Goal: Information Seeking & Learning: Learn about a topic

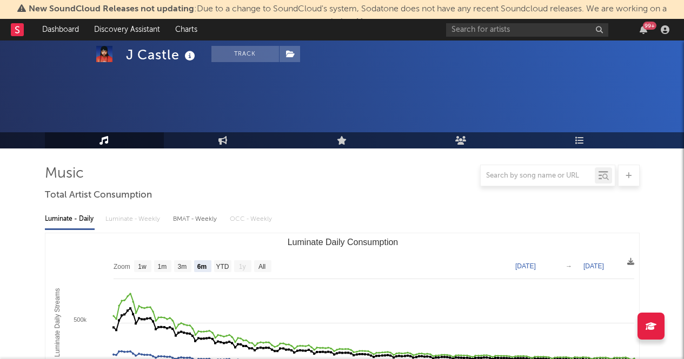
select select "6m"
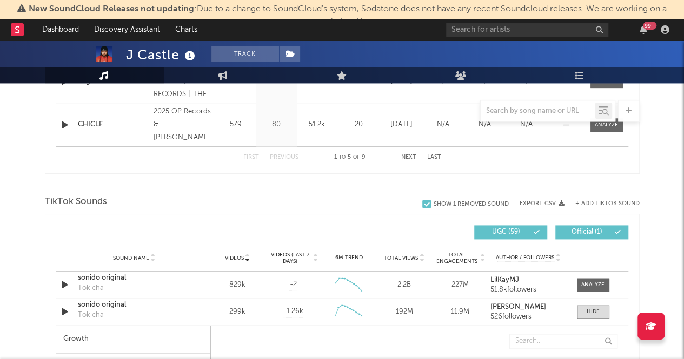
scroll to position [687, 0]
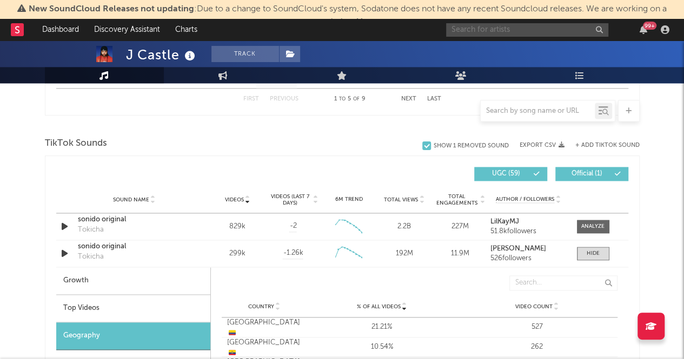
click at [487, 36] on input "text" at bounding box center [527, 30] width 162 height 14
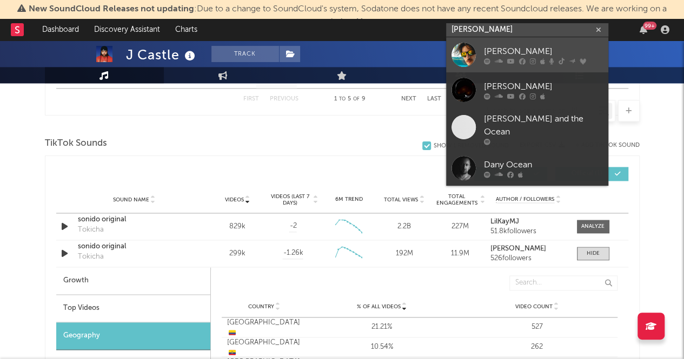
type input "[PERSON_NAME]"
click at [495, 49] on div "[PERSON_NAME]" at bounding box center [543, 51] width 119 height 13
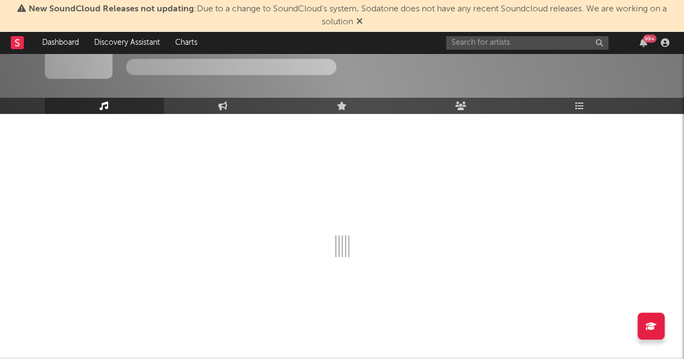
scroll to position [687, 0]
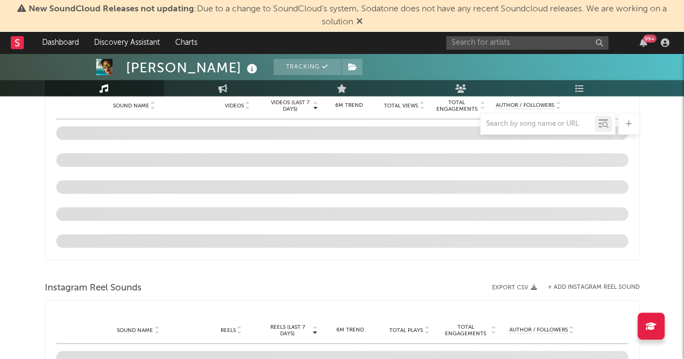
select select "6m"
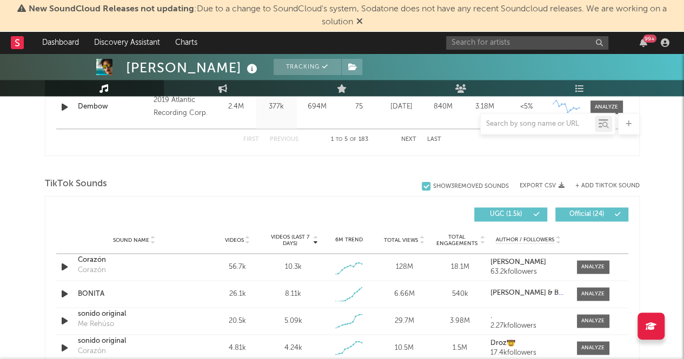
scroll to position [655, 0]
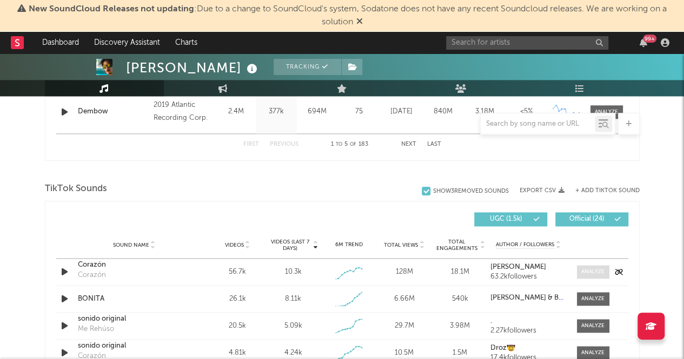
click at [584, 274] on div at bounding box center [592, 272] width 23 height 8
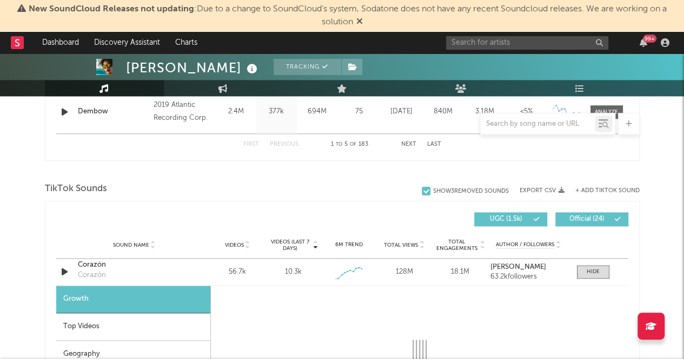
select select "1w"
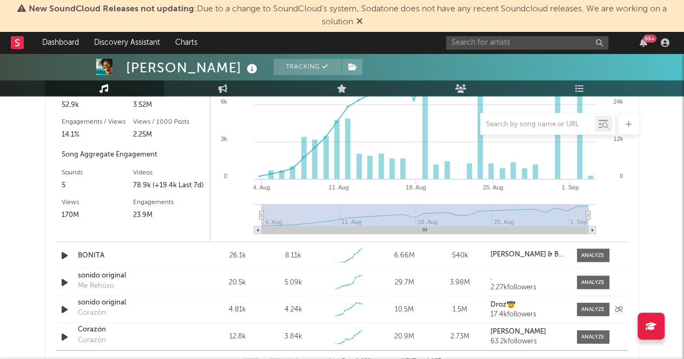
scroll to position [986, 0]
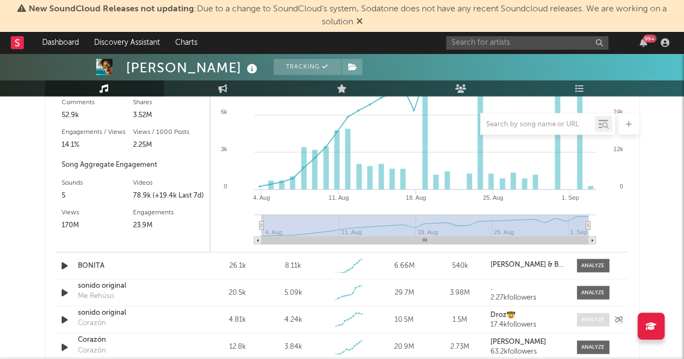
click at [589, 324] on span at bounding box center [593, 320] width 32 height 14
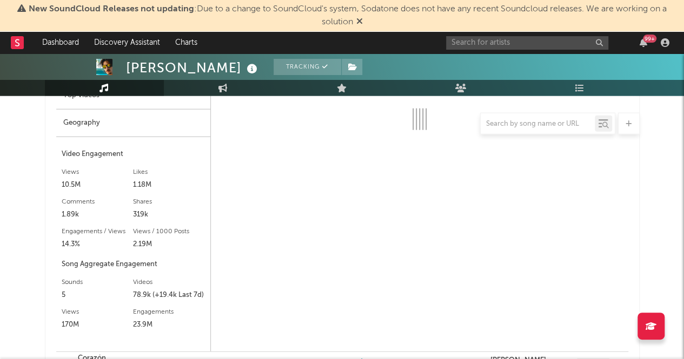
select select "1w"
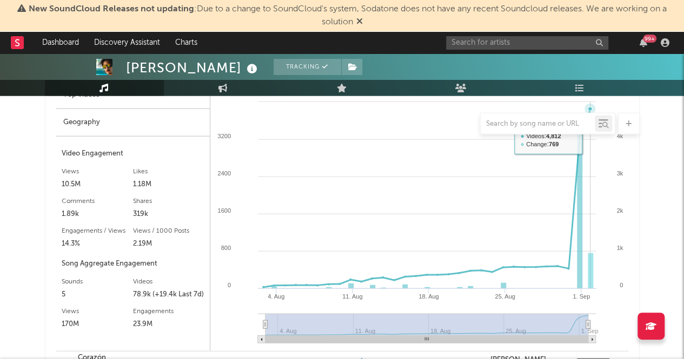
scroll to position [1372, 0]
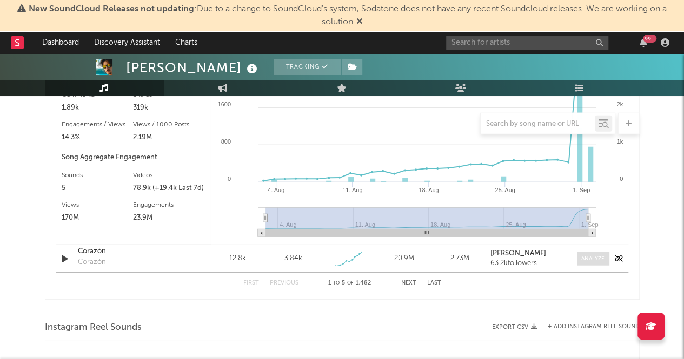
click at [594, 258] on div at bounding box center [592, 259] width 23 height 8
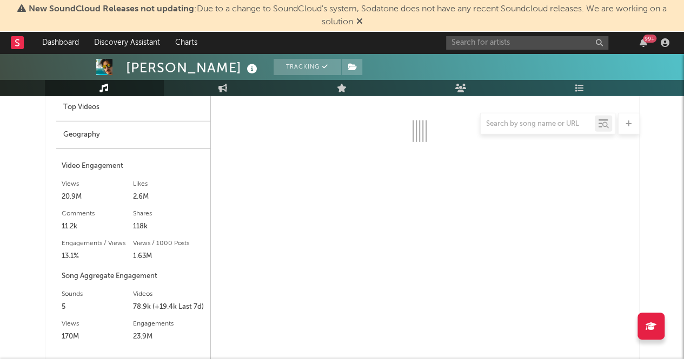
scroll to position [1577, 0]
select select "1w"
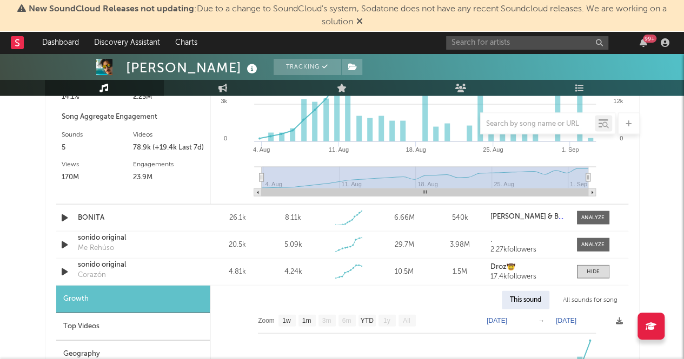
scroll to position [1058, 0]
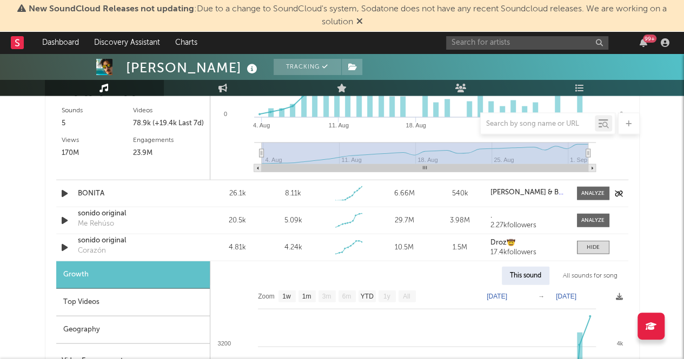
click at [136, 189] on div "BONITA" at bounding box center [134, 194] width 113 height 11
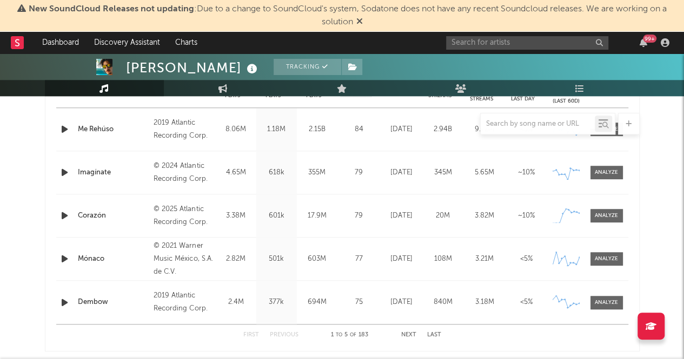
scroll to position [463, 0]
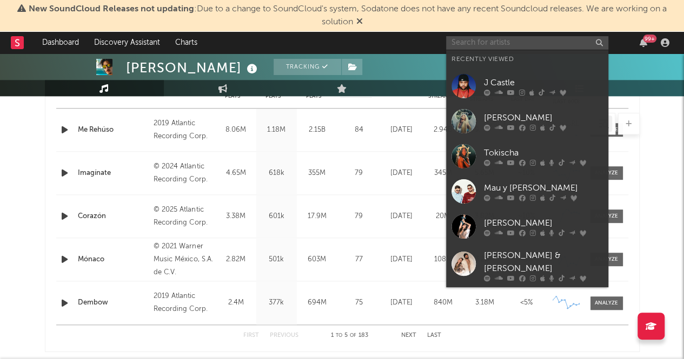
click at [467, 46] on input "text" at bounding box center [527, 43] width 162 height 14
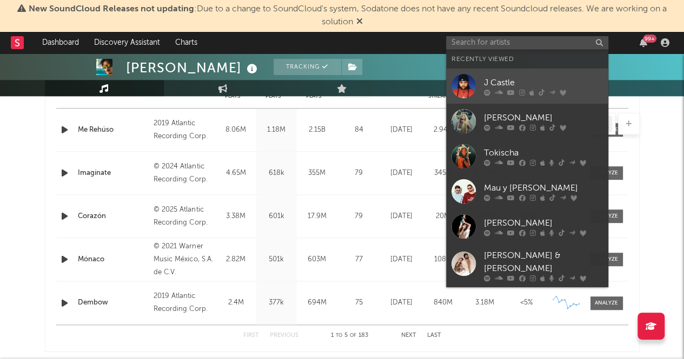
click at [512, 83] on div "J Castle" at bounding box center [543, 82] width 119 height 13
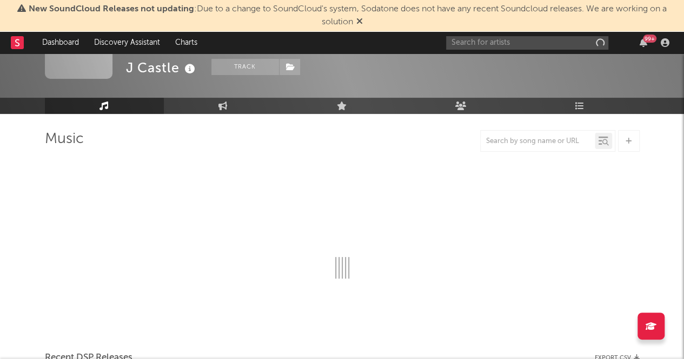
scroll to position [463, 0]
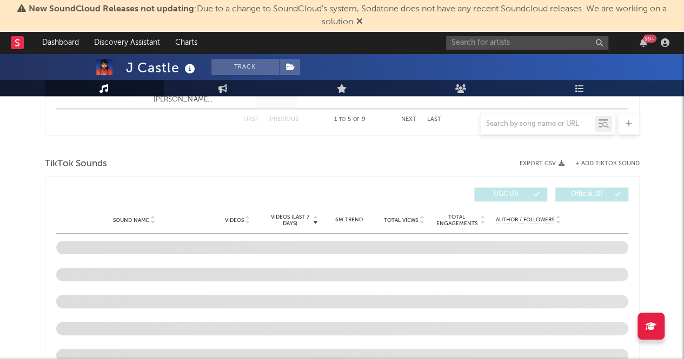
select select "6m"
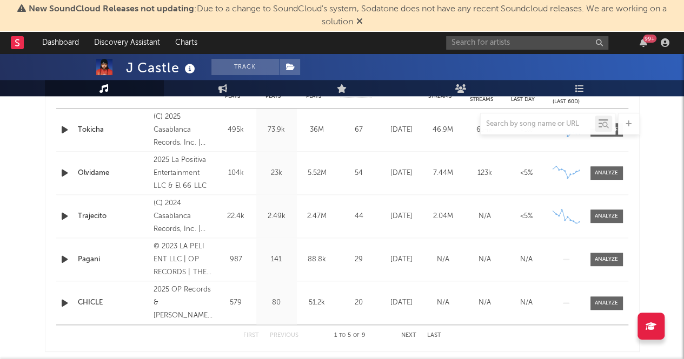
scroll to position [718, 0]
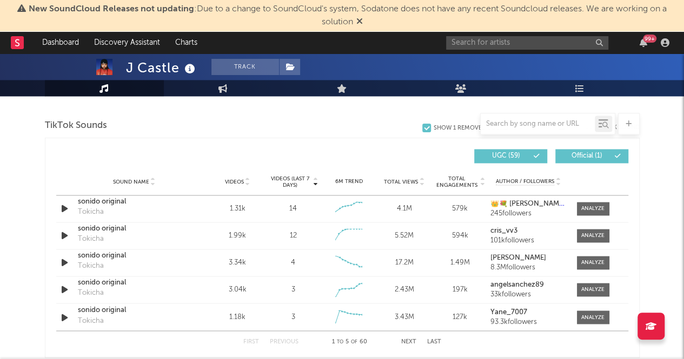
click at [412, 184] on div "Total Views" at bounding box center [404, 182] width 50 height 8
click at [232, 204] on div "829k" at bounding box center [237, 209] width 50 height 11
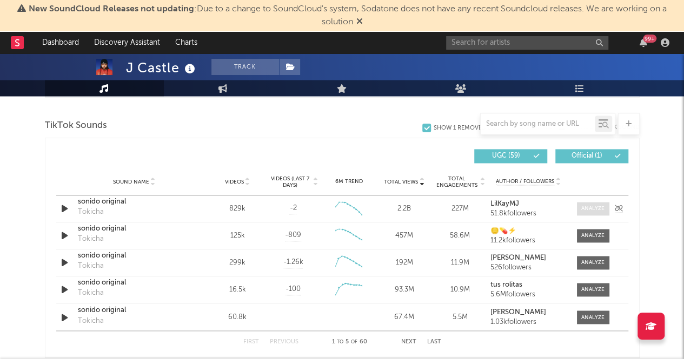
click at [594, 210] on div at bounding box center [592, 209] width 23 height 8
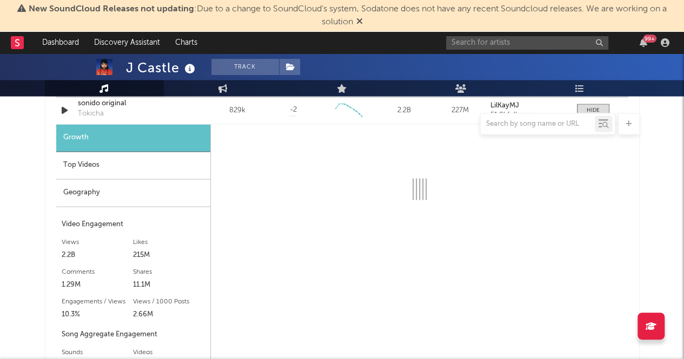
scroll to position [817, 0]
select select "6m"
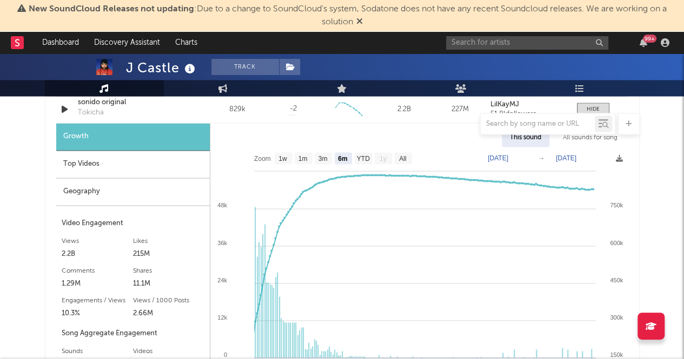
click at [112, 146] on div "Growth" at bounding box center [133, 137] width 154 height 28
click at [132, 184] on div "Geography" at bounding box center [133, 192] width 154 height 28
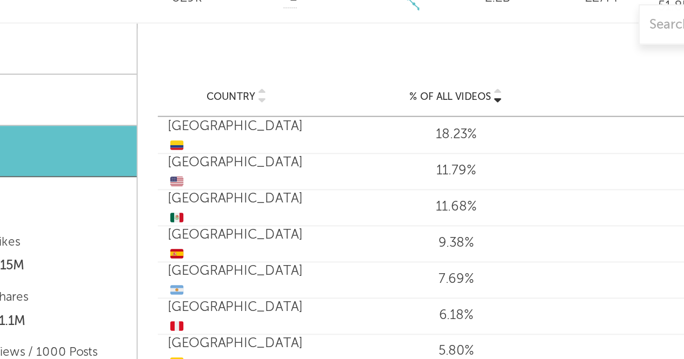
click at [296, 212] on div "Country [GEOGRAPHIC_DATA] 🇲🇽 % of all Videos 11.68% Video Count 1.86k" at bounding box center [420, 221] width 396 height 19
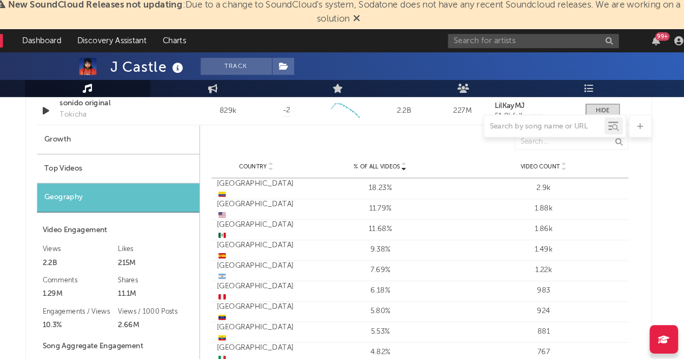
click at [154, 166] on div "Top Videos" at bounding box center [133, 165] width 154 height 28
